Goal: Information Seeking & Learning: Learn about a topic

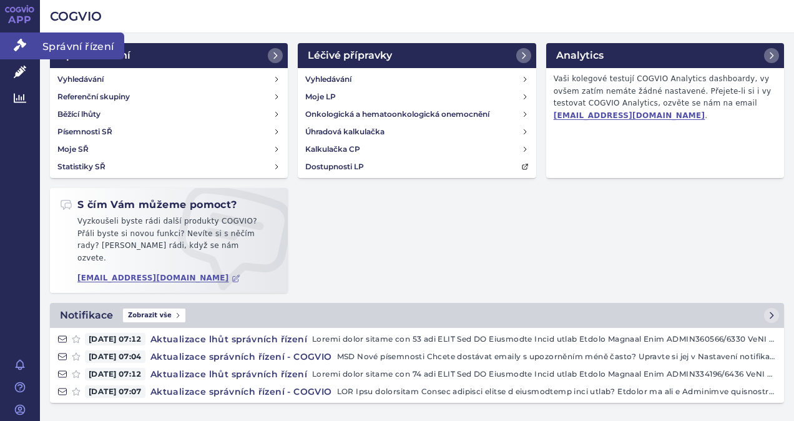
click at [17, 51] on link "Správní řízení" at bounding box center [20, 45] width 40 height 26
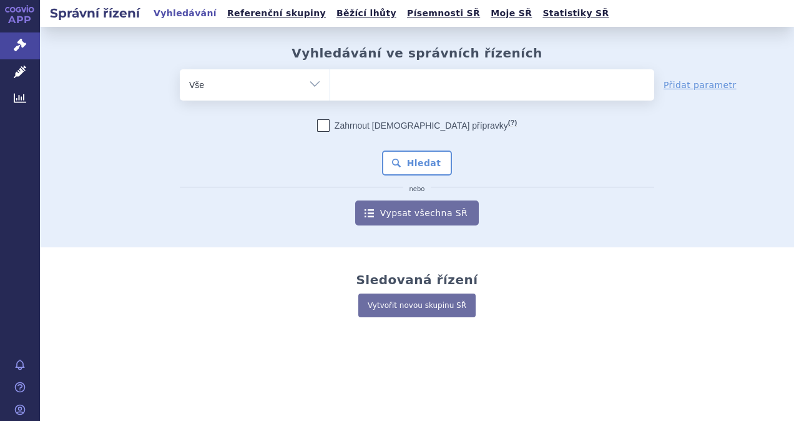
click at [375, 84] on ul at bounding box center [492, 82] width 324 height 26
click at [330, 84] on select at bounding box center [330, 84] width 1 height 31
type input "ni"
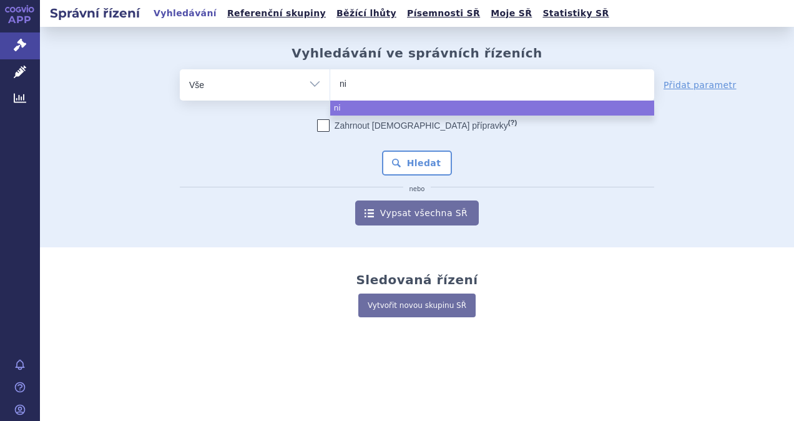
type input "niv"
type input "nivol"
type input "nivo"
type input "niv"
type input "n"
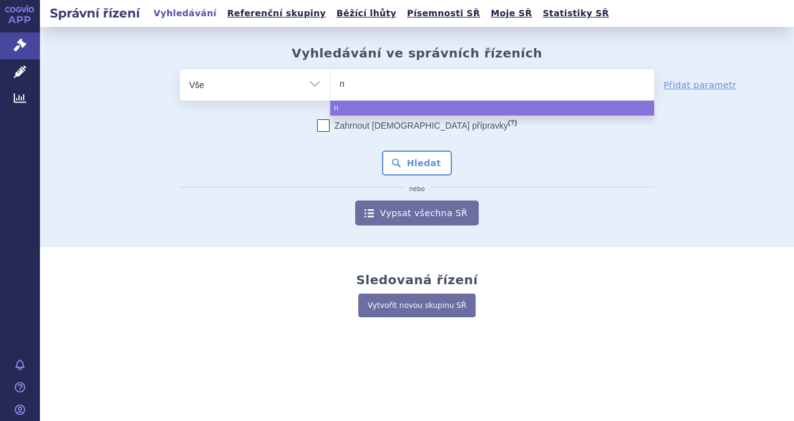
type input "ni"
type input "niv"
type input "nivol"
type input "nivolu"
type input "nivoluma"
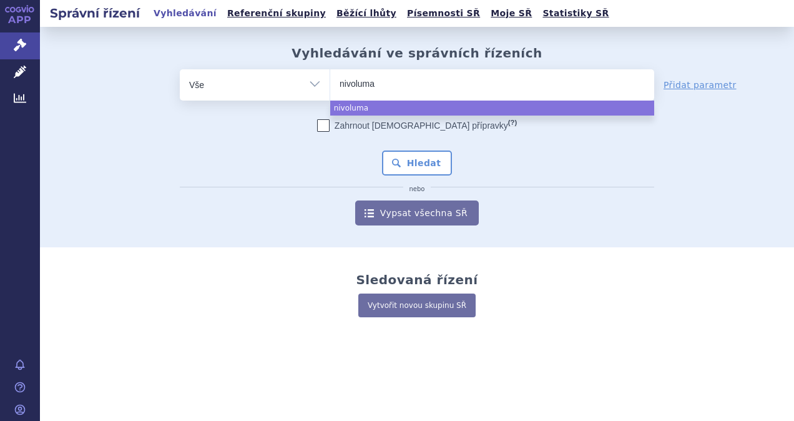
type input "[MEDICAL_DATA]"
select select "[MEDICAL_DATA]"
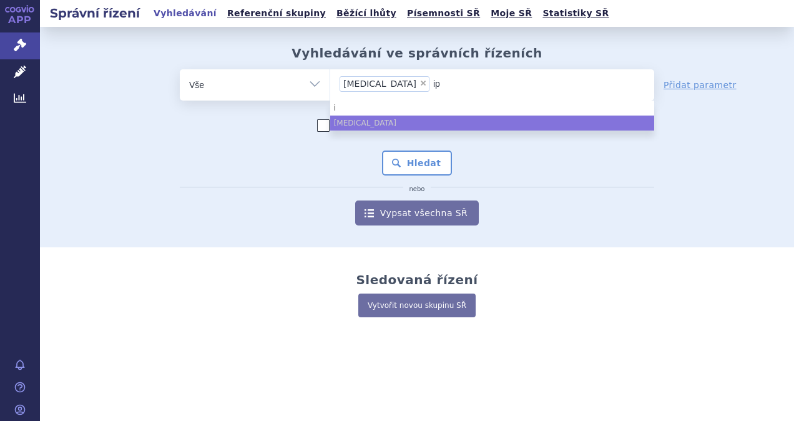
type input "ipi"
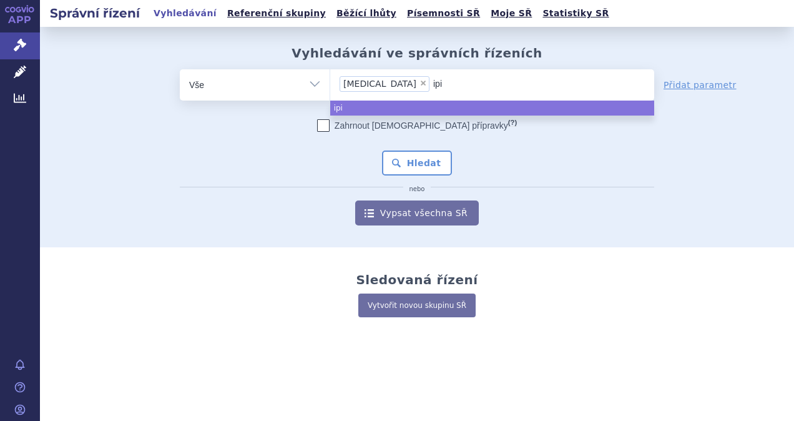
type input "ipil"
type input "ipili"
type input "ipilim"
type input "ipilimu"
type input "ipilimuma"
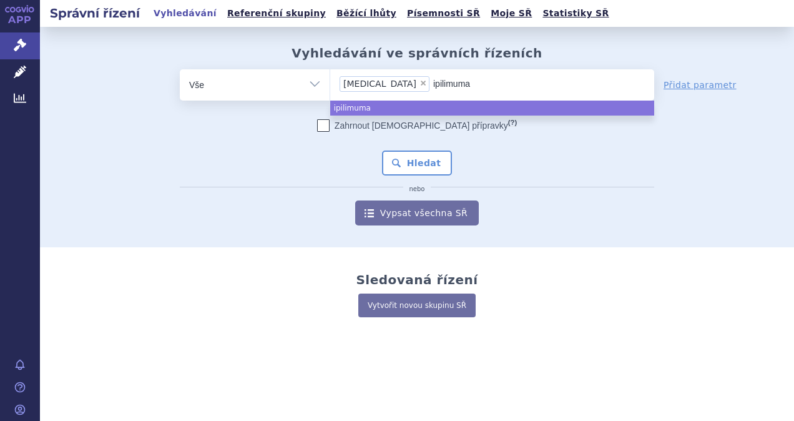
type input "[MEDICAL_DATA]"
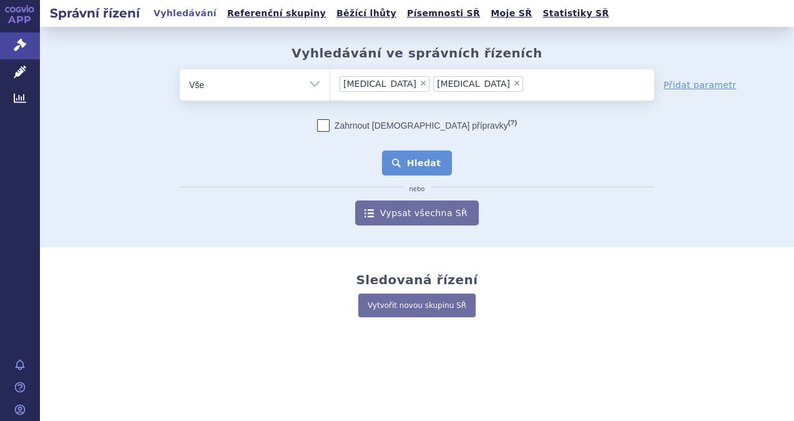
click at [420, 156] on button "Hledat" at bounding box center [417, 162] width 71 height 25
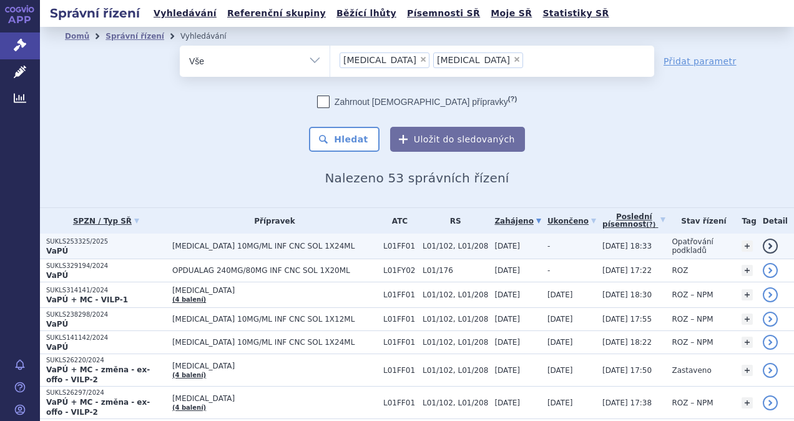
click at [763, 245] on link "detail" at bounding box center [770, 246] width 15 height 15
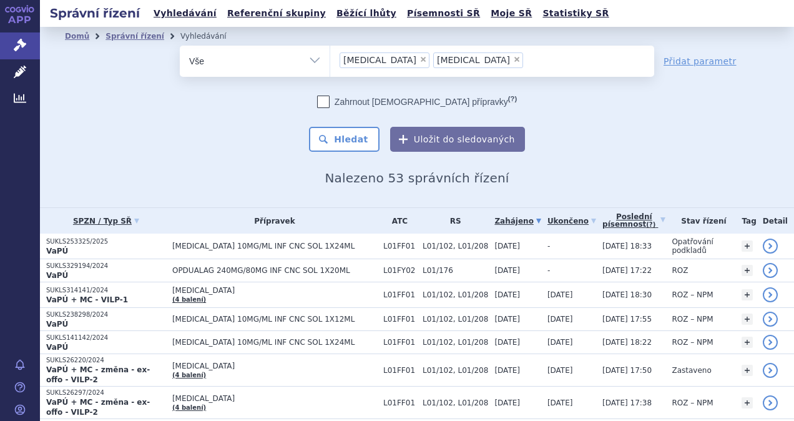
click at [513, 61] on span "×" at bounding box center [516, 59] width 7 height 7
click at [330, 61] on select "nivolumab ipilimumab" at bounding box center [330, 60] width 1 height 31
click at [307, 62] on select "Vše Spisová značka Typ SŘ Přípravek/SUKL kód Účastník/Držitel" at bounding box center [255, 60] width 150 height 28
click at [393, 72] on span "× nivolumab" at bounding box center [492, 61] width 324 height 31
click at [330, 72] on select "nivolumab ipilimumab" at bounding box center [330, 60] width 1 height 31
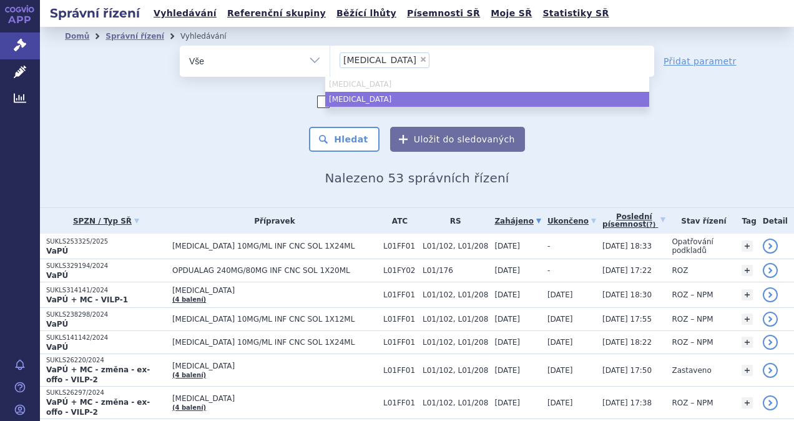
click at [687, 94] on div "odstranit Vše Spisová značka Typ SŘ" at bounding box center [417, 99] width 704 height 106
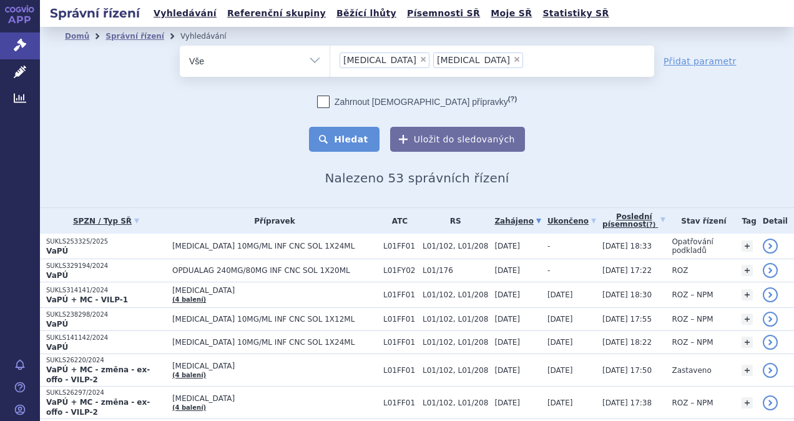
click at [338, 136] on button "Hledat" at bounding box center [344, 139] width 71 height 25
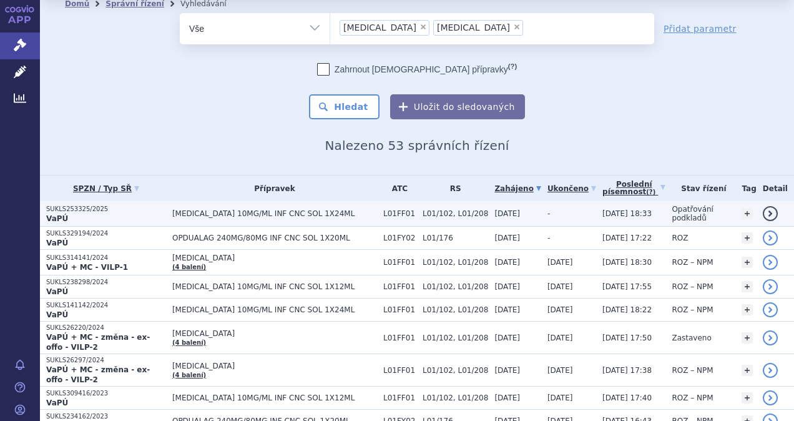
click at [166, 215] on p "VaPÚ" at bounding box center [106, 219] width 120 height 10
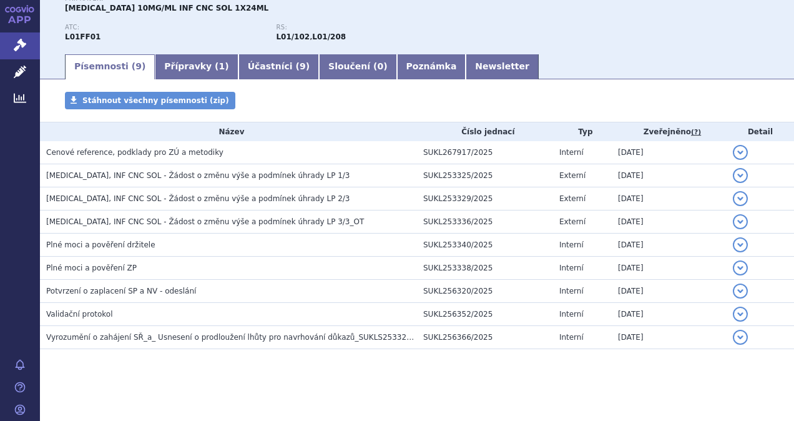
scroll to position [147, 0]
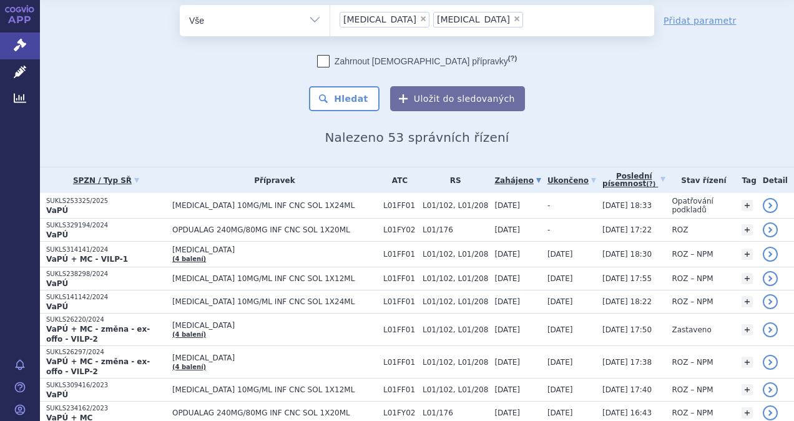
scroll to position [71, 0]
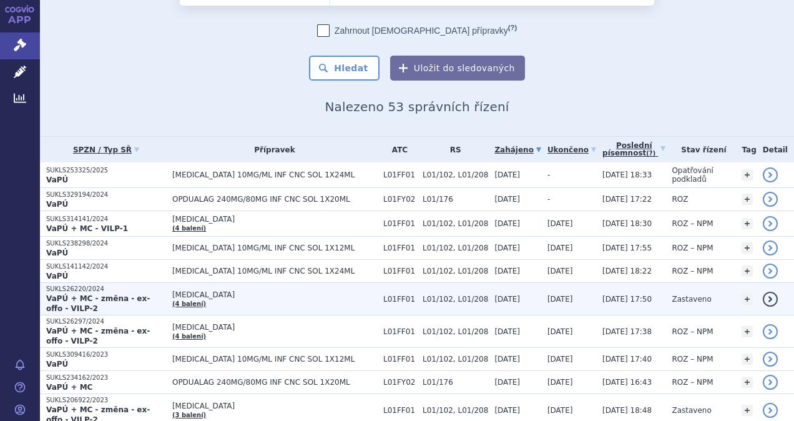
click at [150, 297] on strong "VaPÚ + MC - změna - ex-offo - VILP-2" at bounding box center [98, 303] width 104 height 19
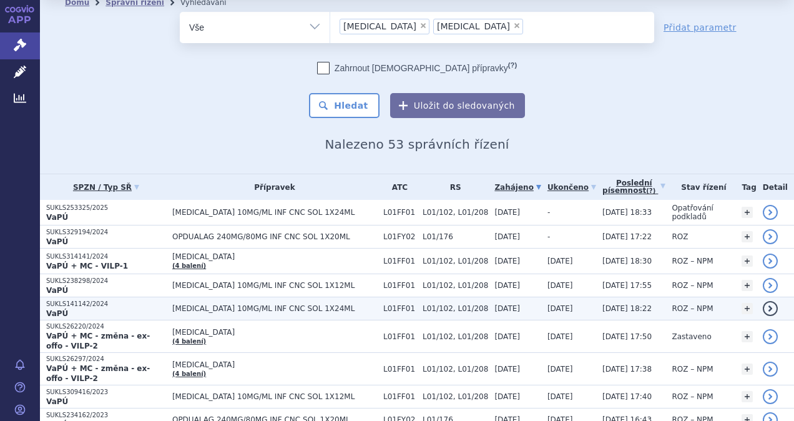
scroll to position [34, 0]
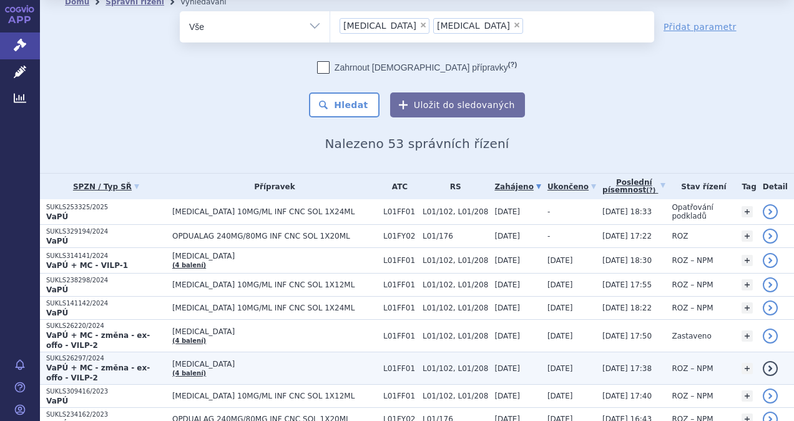
click at [150, 363] on strong "VaPÚ + MC - změna - ex-offo - VILP-2" at bounding box center [98, 372] width 104 height 19
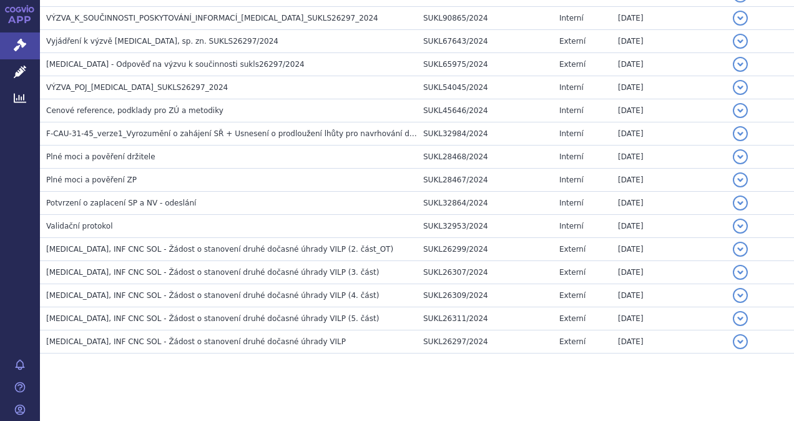
scroll to position [847, 0]
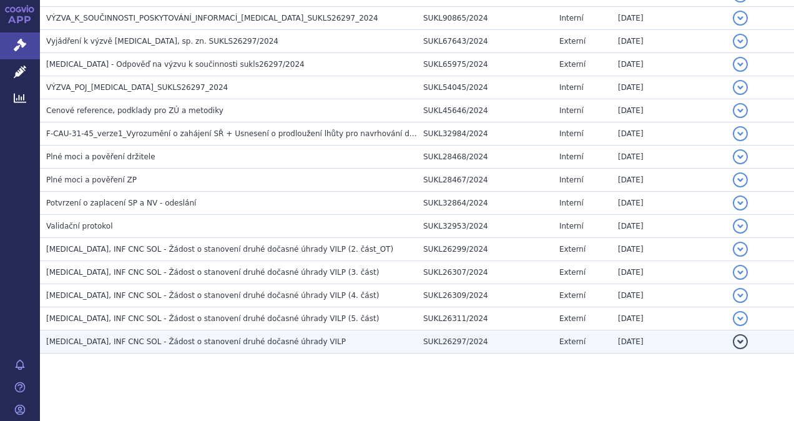
click at [239, 337] on span "[MEDICAL_DATA], INF CNC SOL - Žádost o stanovení druhé dočasné úhrady VILP" at bounding box center [196, 341] width 300 height 9
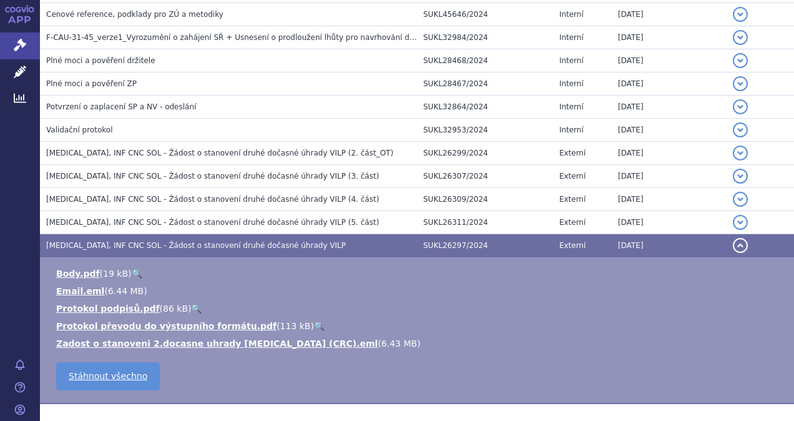
scroll to position [943, 0]
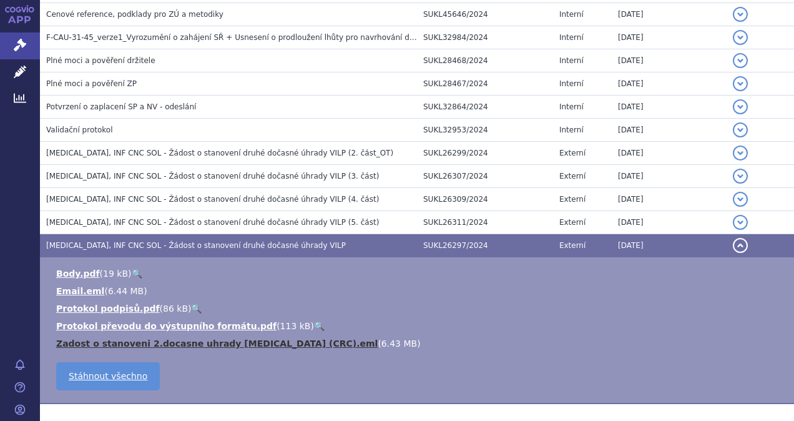
click at [227, 339] on link "Zadost o stanoveni 2.docasne uhrady Opdivo (CRC).eml" at bounding box center [217, 343] width 322 height 10
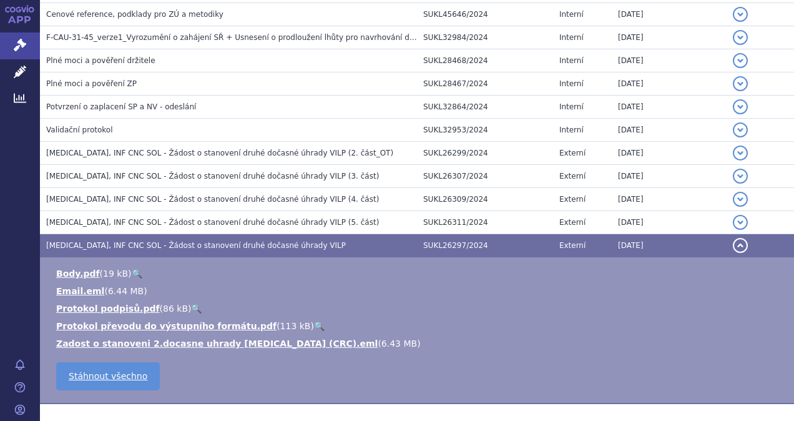
click at [608, 320] on li "Protokol převodu do výstupního formátu.pdf ( 113 kB ) 🔍" at bounding box center [419, 326] width 726 height 12
click at [314, 321] on link "🔍" at bounding box center [319, 326] width 11 height 10
drag, startPoint x: 702, startPoint y: 1, endPoint x: 252, endPoint y: 343, distance: 565.4
click at [252, 343] on td "Body.pdf ( 19 kB ) 🔍 Email.eml ( 6.44 MB ) Protokol podpisů.pdf 86 kB 113 kB 6.…" at bounding box center [417, 330] width 754 height 147
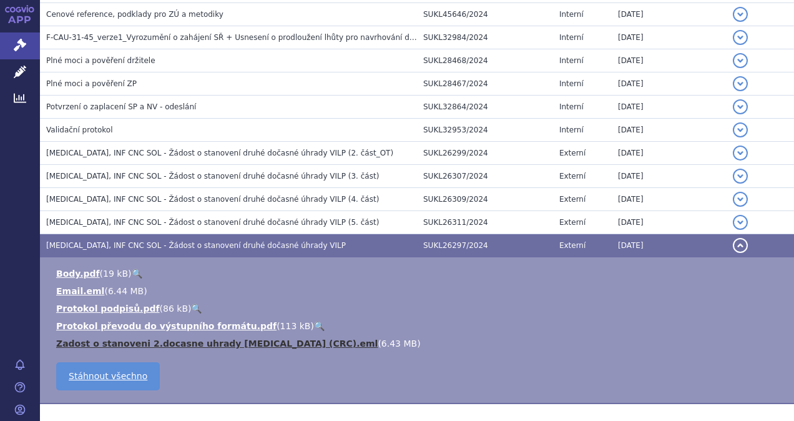
click at [268, 338] on link "Zadost o stanoveni 2.docasne uhrady Opdivo (CRC).eml" at bounding box center [217, 343] width 322 height 10
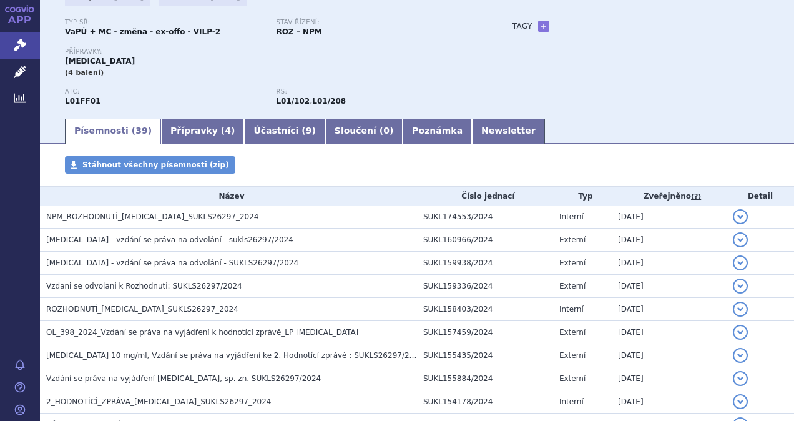
scroll to position [92, 0]
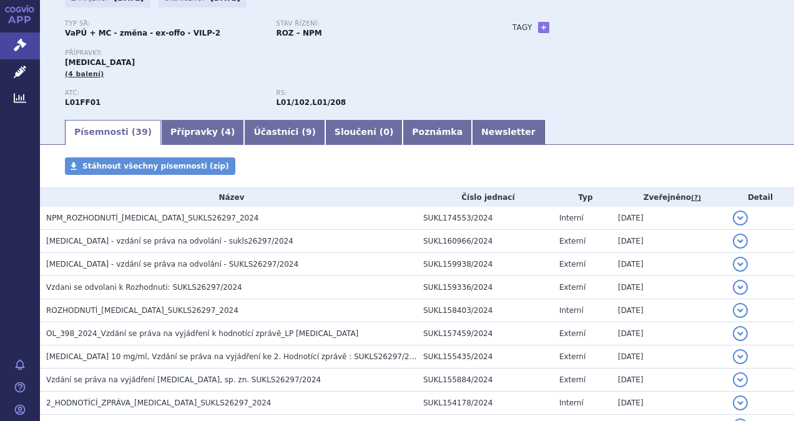
click at [727, 23] on div "Tagy + Přidat" at bounding box center [629, 27] width 282 height 15
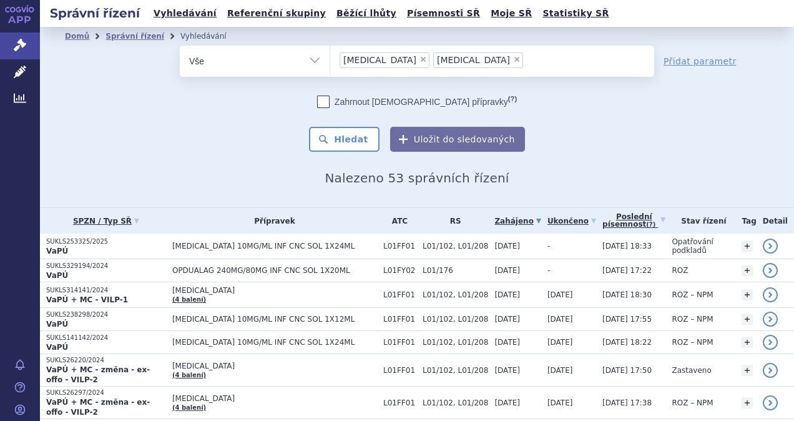
click at [513, 60] on span "×" at bounding box center [516, 59] width 7 height 7
click at [330, 60] on select "nivolumab ipilimumab" at bounding box center [330, 60] width 1 height 31
click at [354, 134] on button "Hledat" at bounding box center [344, 139] width 71 height 25
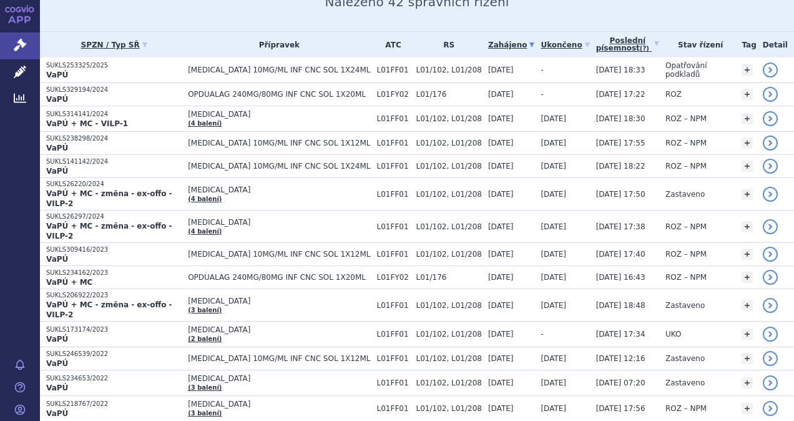
scroll to position [172, 0]
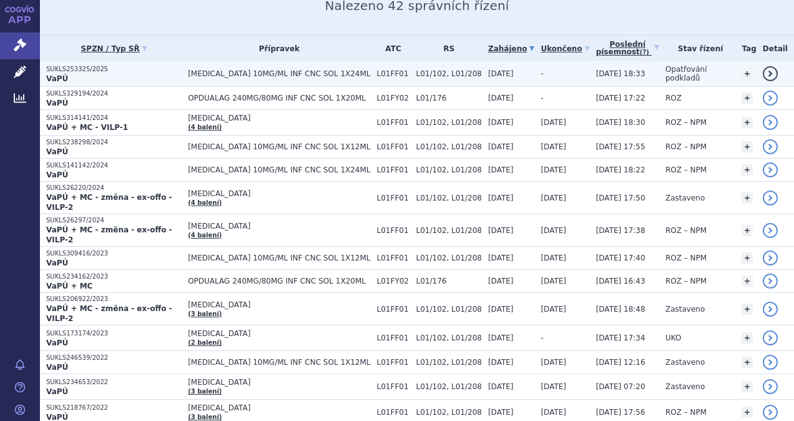
click at [387, 70] on span "L01FF01" at bounding box center [393, 73] width 33 height 9
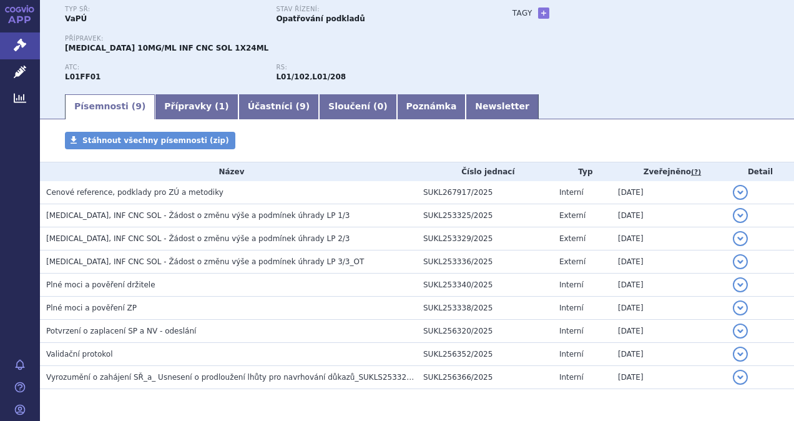
scroll to position [149, 0]
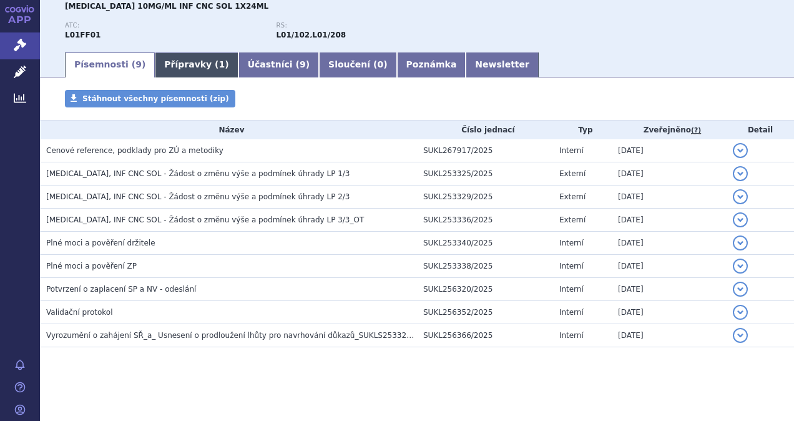
click at [185, 58] on link "Přípravky ( 1 )" at bounding box center [196, 64] width 83 height 25
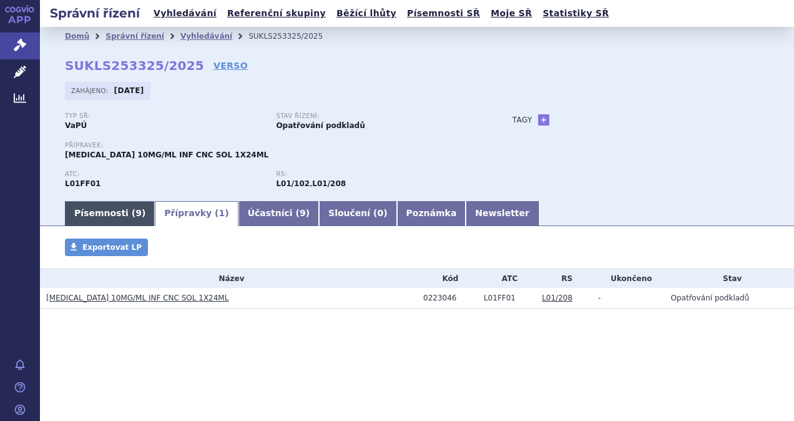
click at [135, 212] on span "9" at bounding box center [138, 213] width 6 height 10
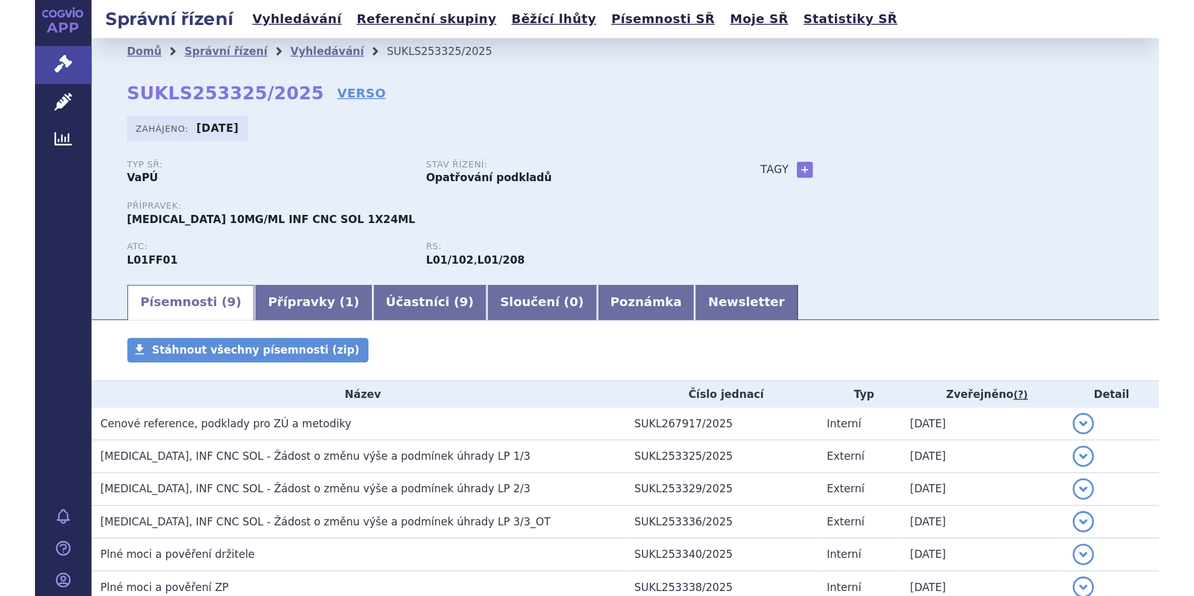
scroll to position [149, 0]
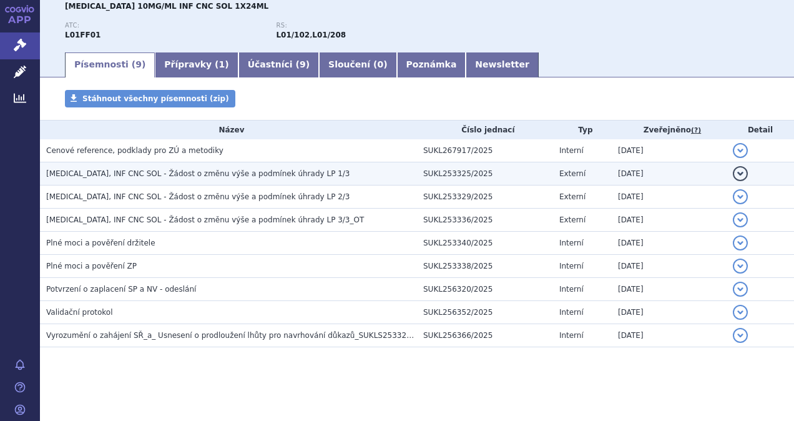
click at [163, 172] on span "[MEDICAL_DATA], INF CNC SOL - Žádost o změnu výše a podmínek úhrady LP 1/3" at bounding box center [198, 173] width 304 height 9
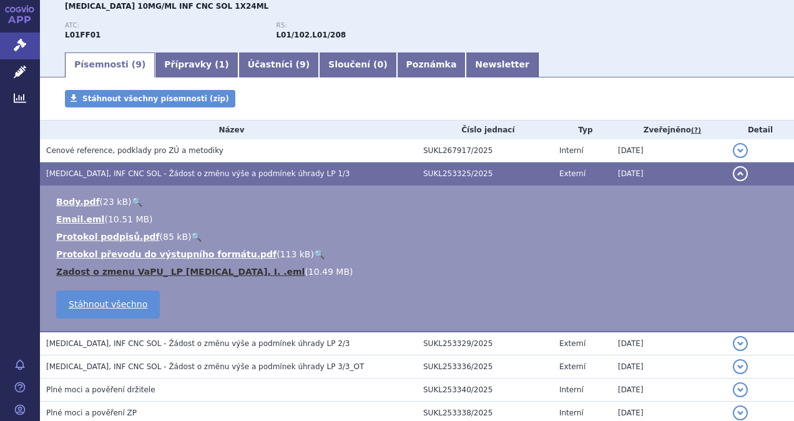
click at [169, 275] on link "Zadost o zmenu VaPU_ LP [MEDICAL_DATA], I. .eml" at bounding box center [180, 272] width 248 height 10
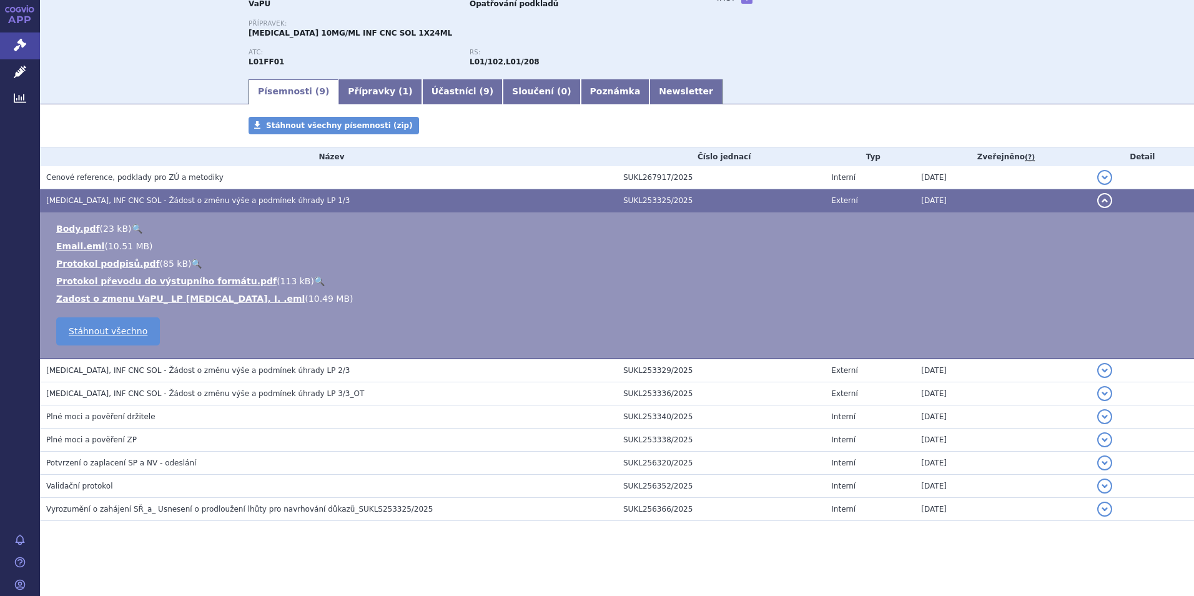
scroll to position [122, 0]
click at [132, 227] on link "🔍" at bounding box center [137, 229] width 11 height 10
click at [191, 263] on link "🔍" at bounding box center [196, 263] width 11 height 10
click at [314, 280] on link "🔍" at bounding box center [319, 281] width 11 height 10
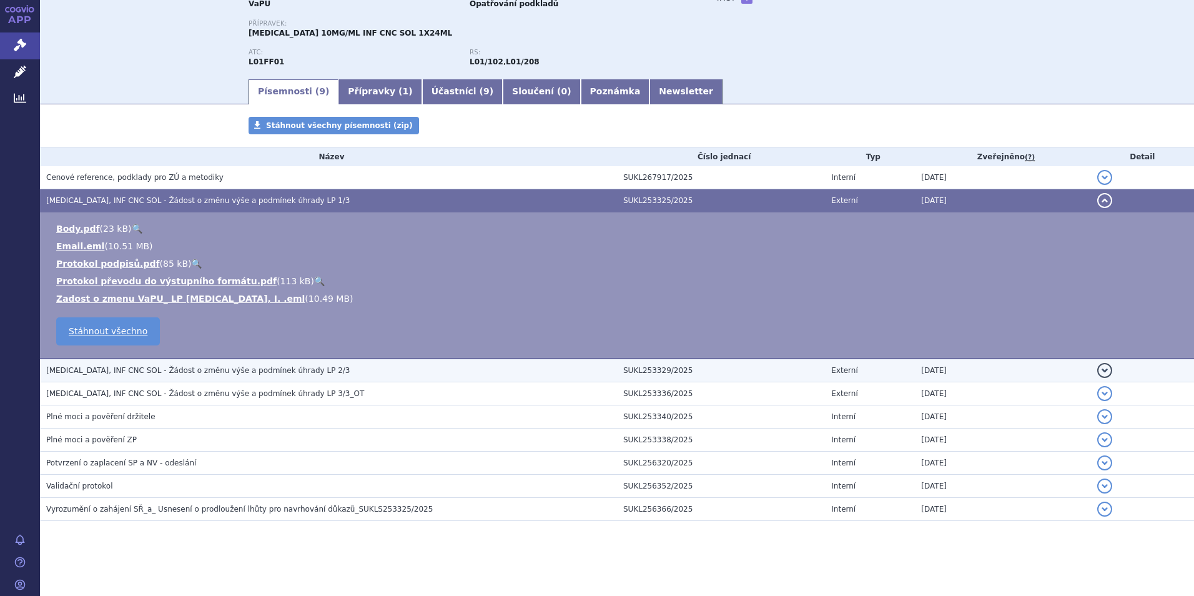
click at [794, 372] on button "detail" at bounding box center [1104, 370] width 15 height 15
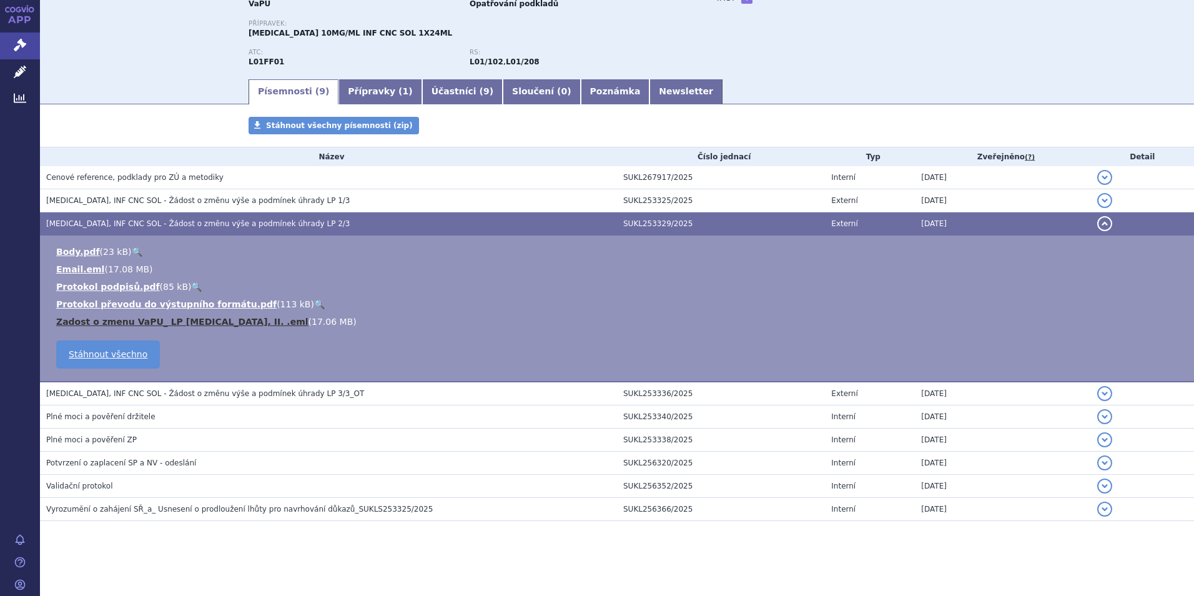
click at [223, 324] on link "Zadost o zmenu VaPU_ LP [MEDICAL_DATA], II. .eml" at bounding box center [182, 322] width 252 height 10
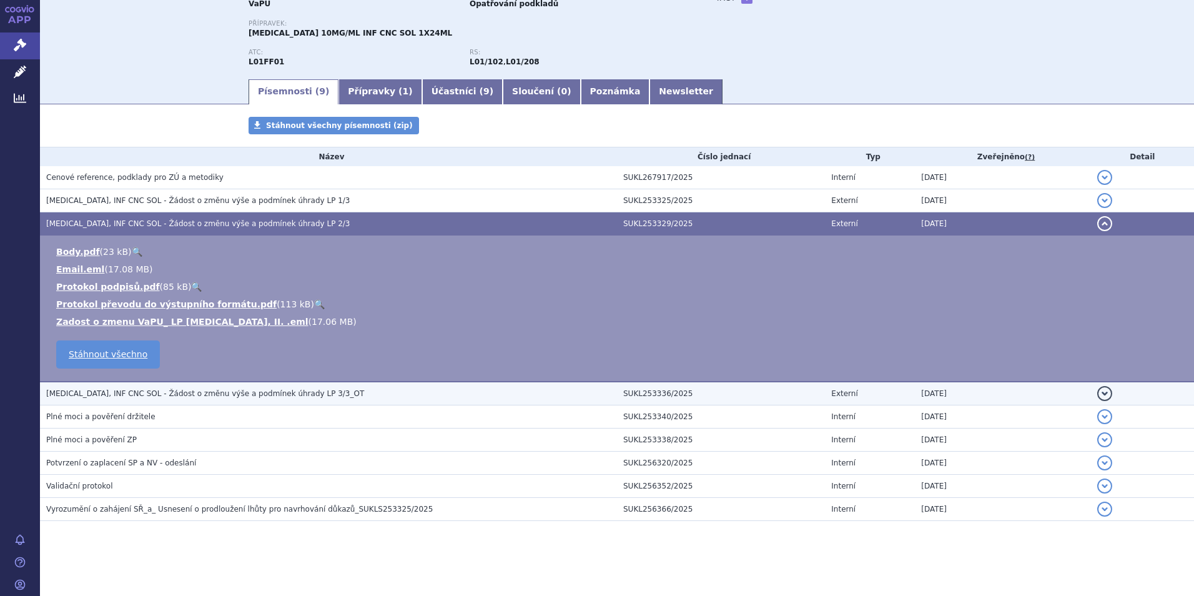
click at [235, 395] on span "[MEDICAL_DATA], INF CNC SOL - Žádost o změnu výše a podmínek úhrady LP 3/3_OT" at bounding box center [205, 393] width 318 height 9
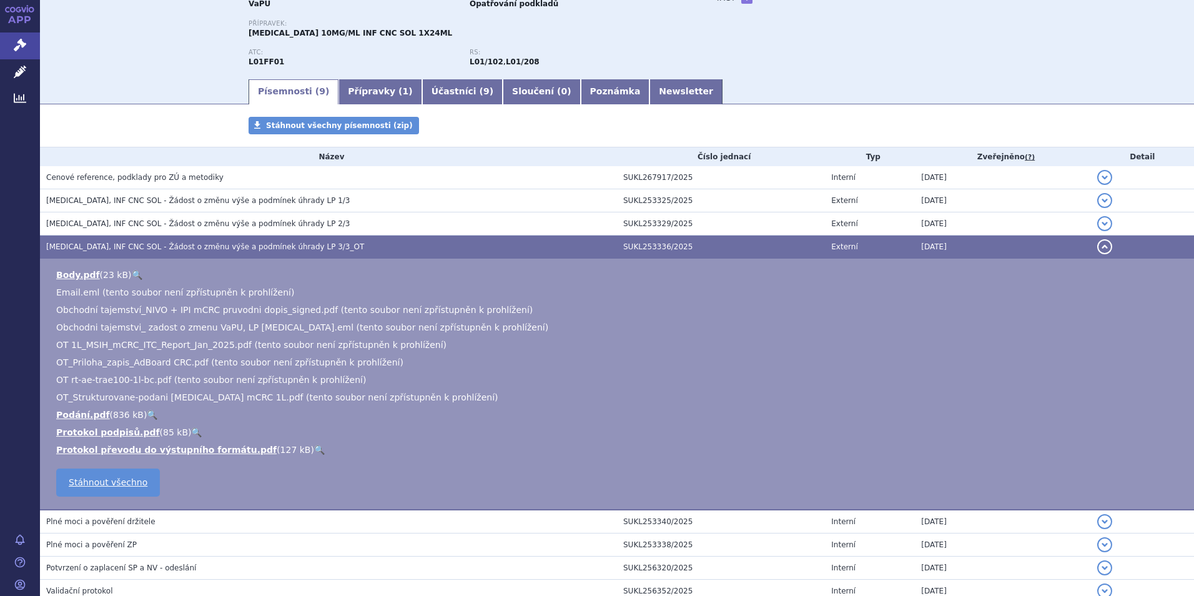
click at [147, 415] on link "🔍" at bounding box center [152, 415] width 11 height 10
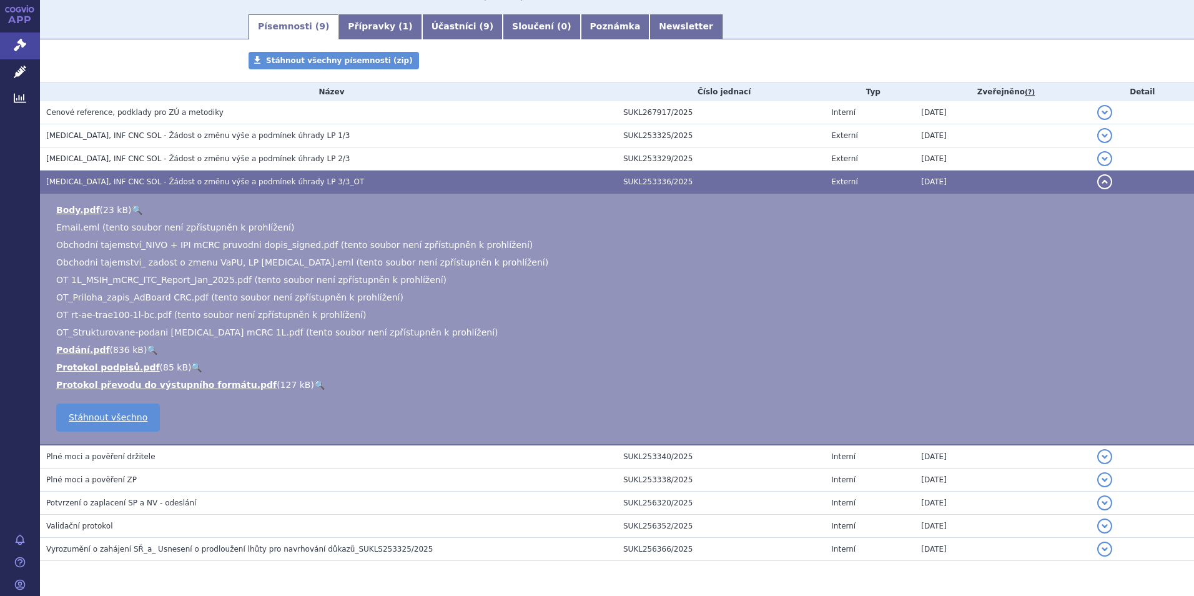
scroll to position [227, 0]
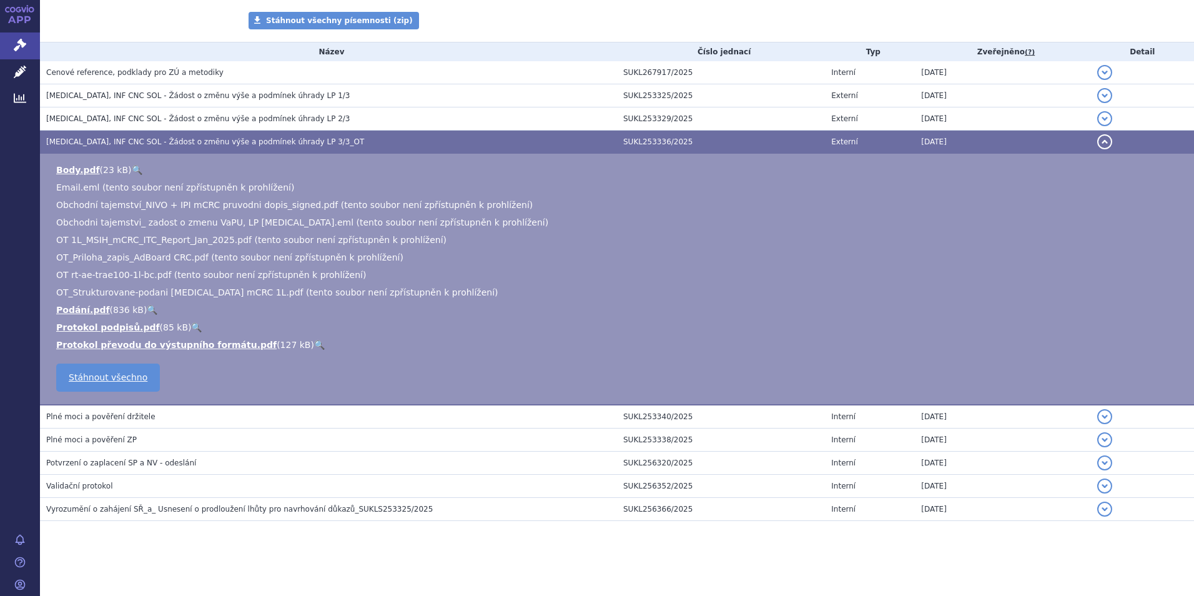
click at [177, 415] on h3 "Plné moci a pověření držitele" at bounding box center [331, 416] width 571 height 12
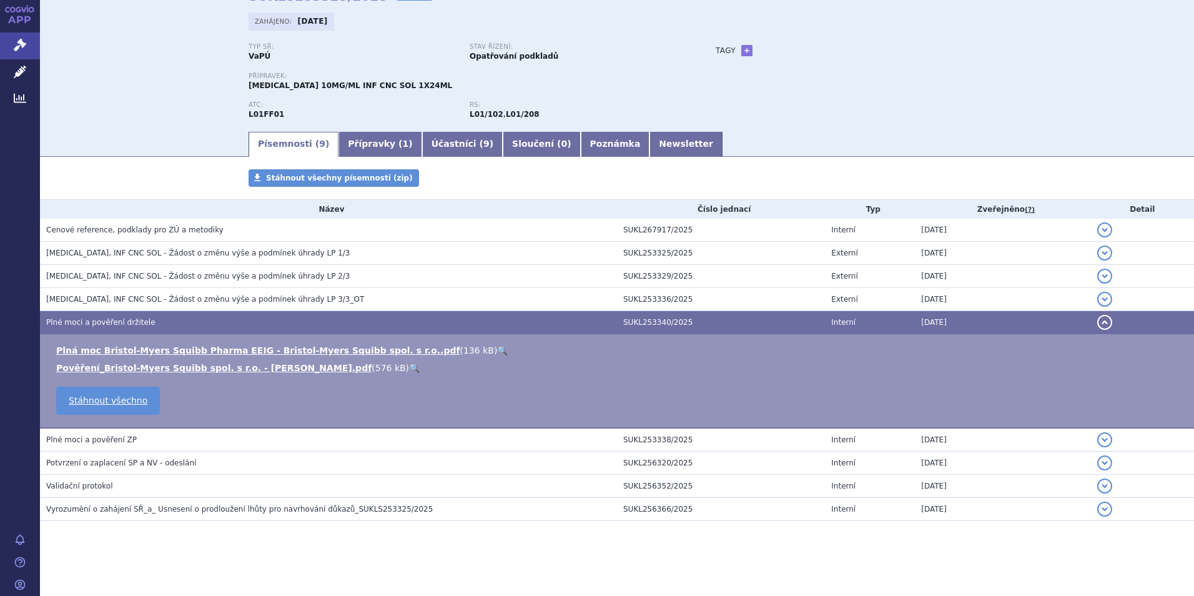
click at [497, 352] on link "🔍" at bounding box center [502, 350] width 11 height 10
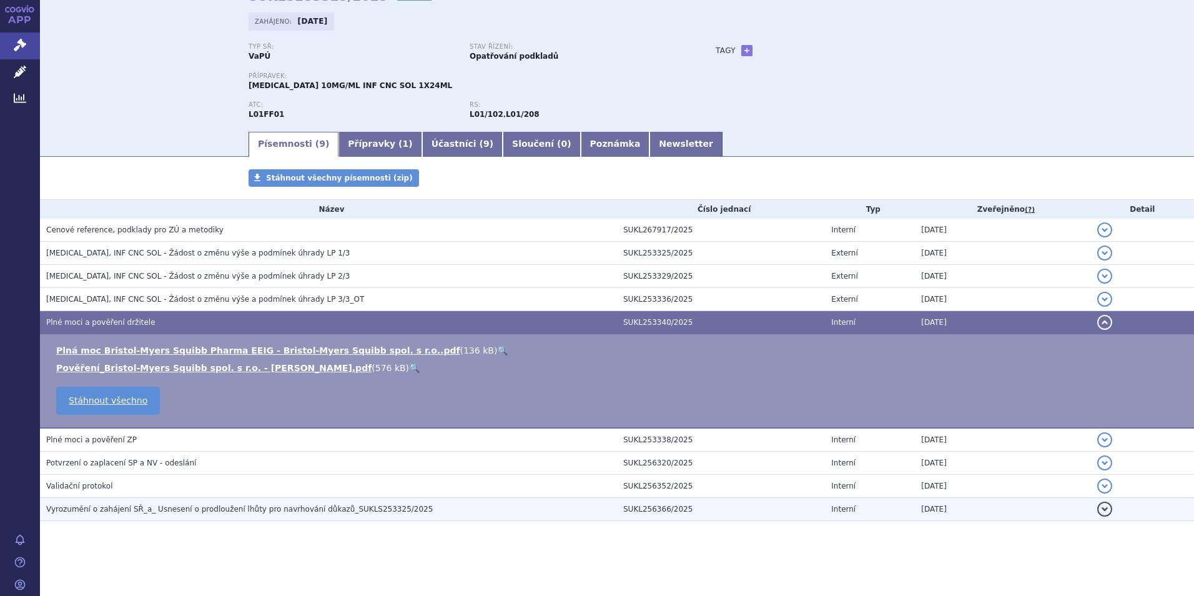
click at [197, 420] on span "Vyrozumění o zahájení SŘ_a_ Usnesení o prodloužení lhůty pro navrhování důkazů_…" at bounding box center [239, 508] width 386 height 9
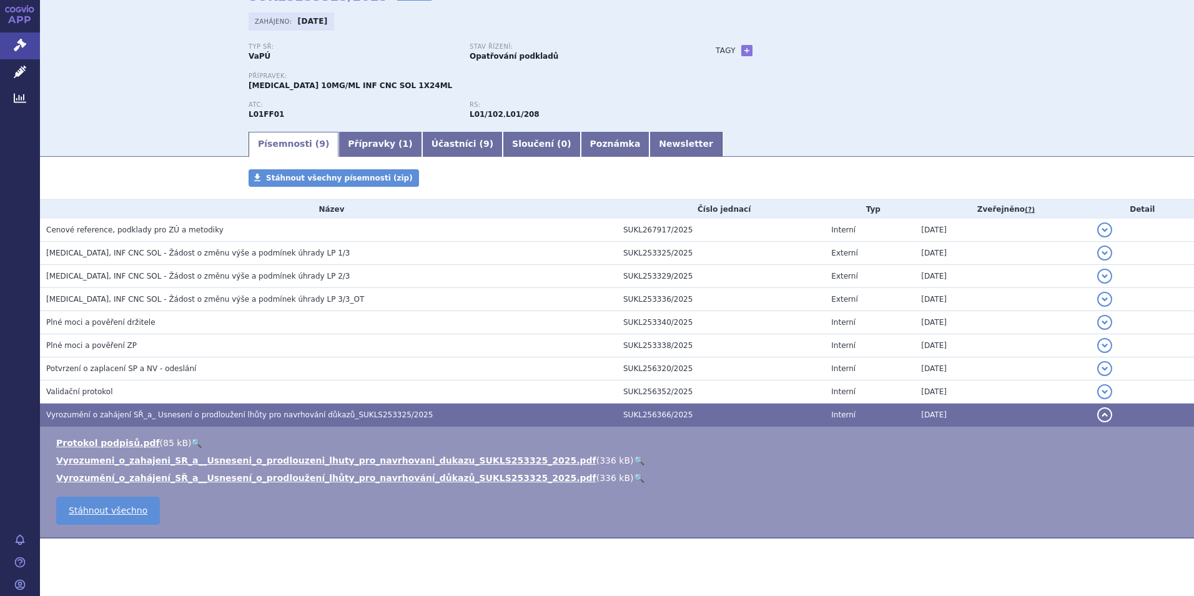
click at [634, 420] on link "🔍" at bounding box center [639, 460] width 11 height 10
